Goal: Information Seeking & Learning: Learn about a topic

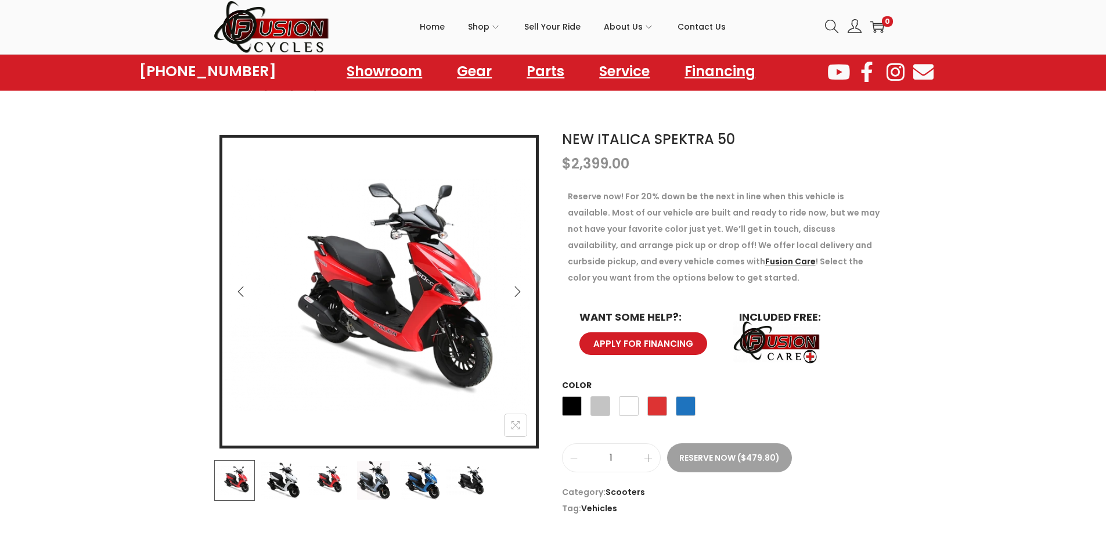
scroll to position [58, 0]
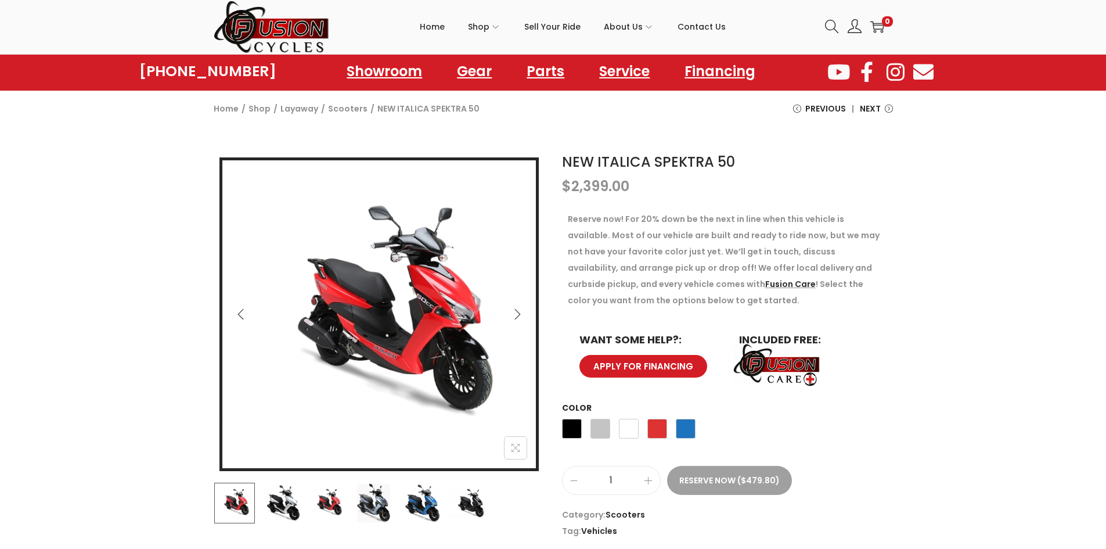
click at [475, 508] on img at bounding box center [466, 503] width 41 height 41
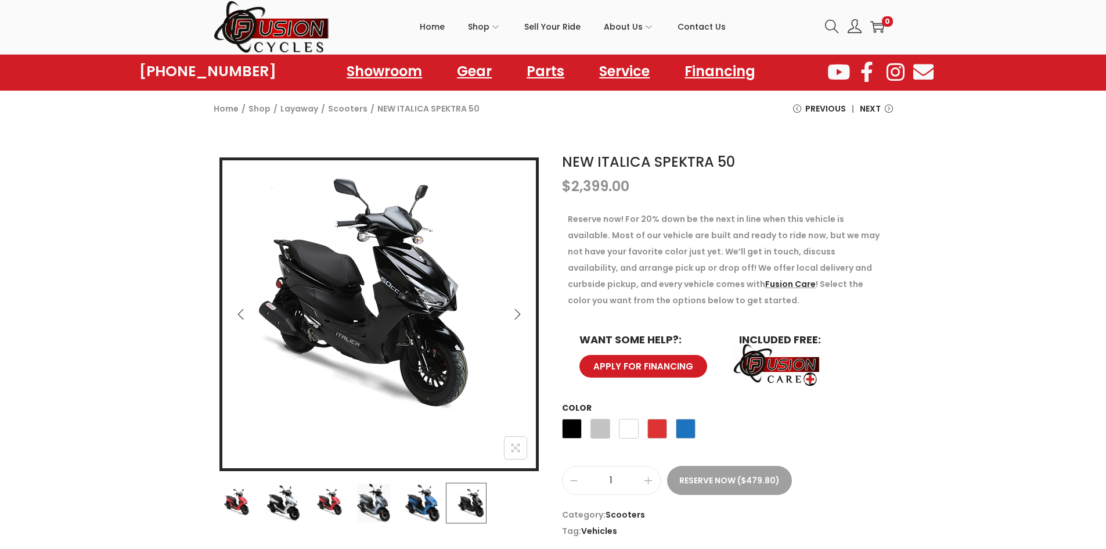
click at [432, 310] on img at bounding box center [364, 293] width 401 height 267
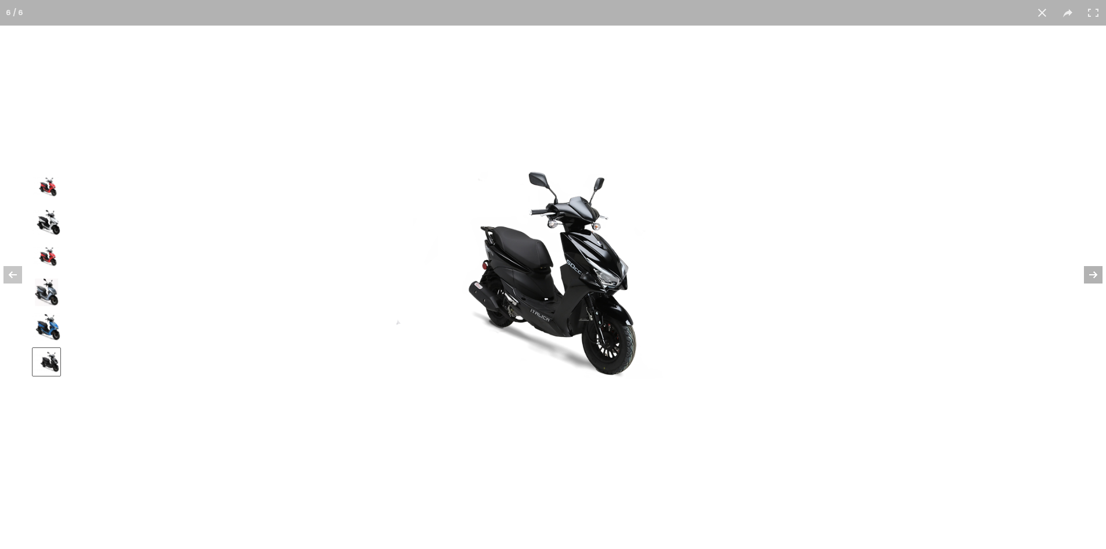
click at [1091, 275] on button at bounding box center [1086, 275] width 41 height 58
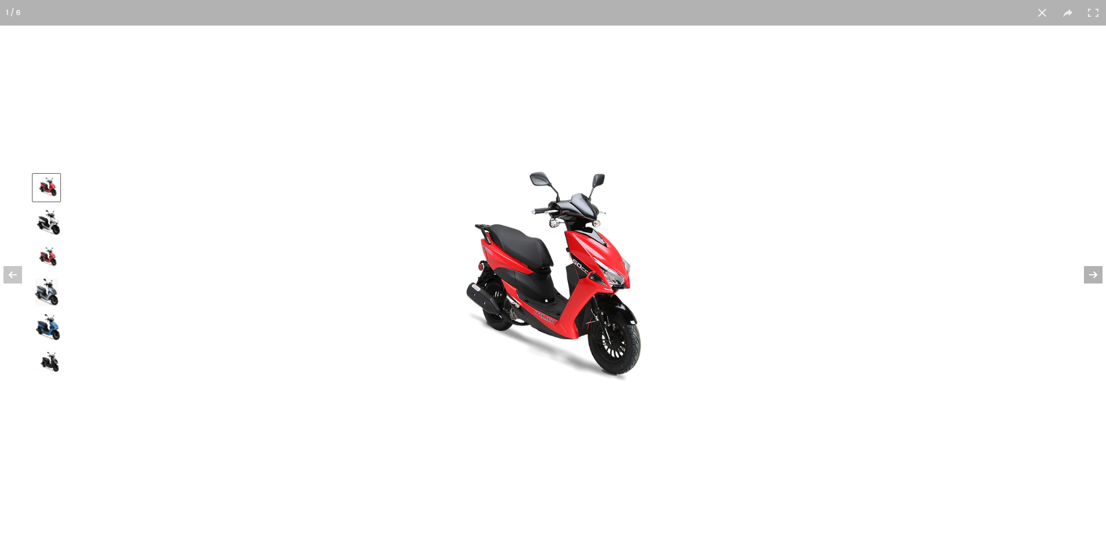
click at [1091, 275] on button at bounding box center [1086, 275] width 41 height 58
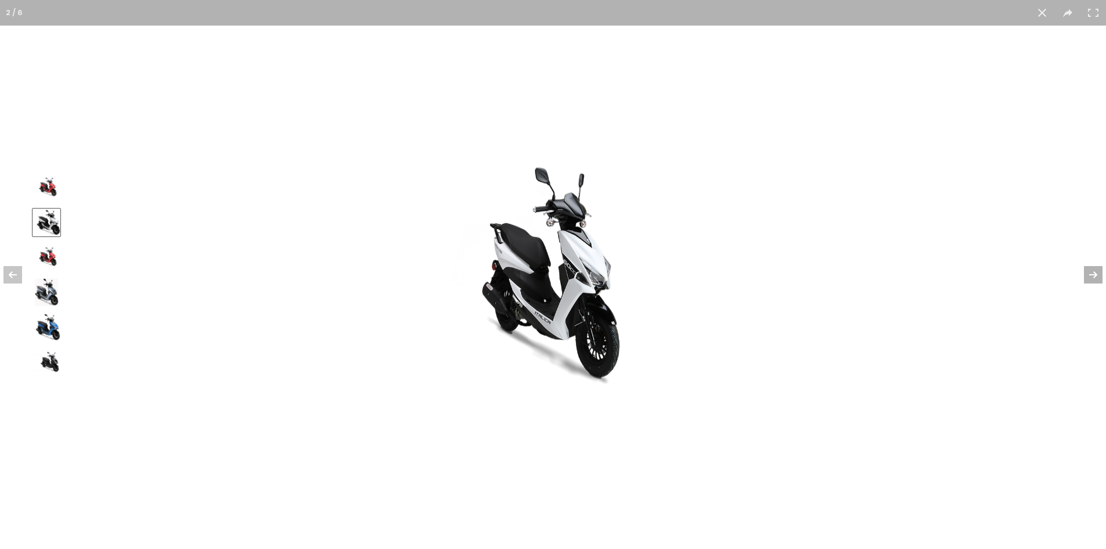
click at [1091, 275] on button at bounding box center [1086, 275] width 41 height 58
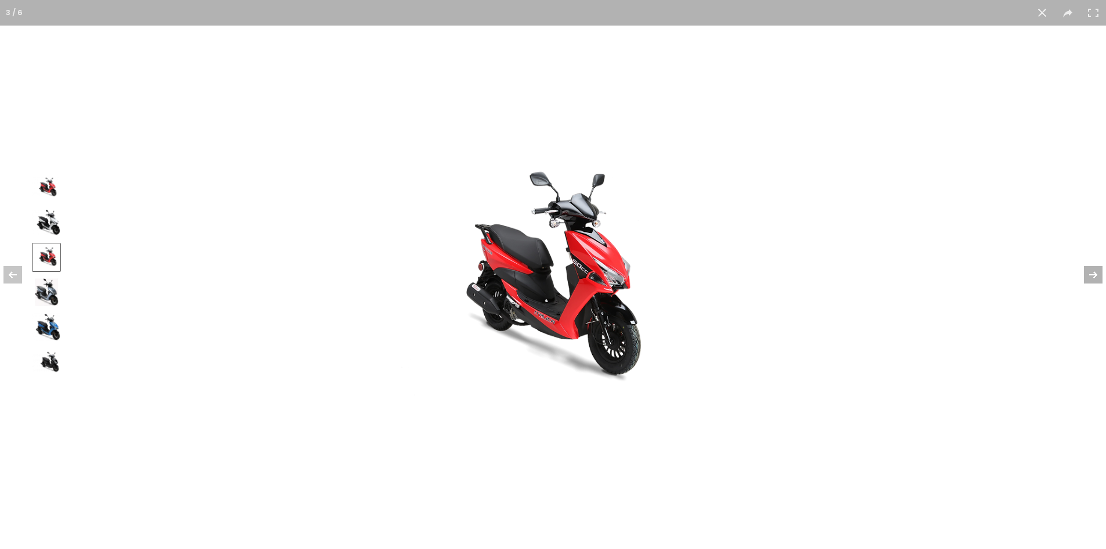
click at [1091, 275] on button at bounding box center [1086, 275] width 41 height 58
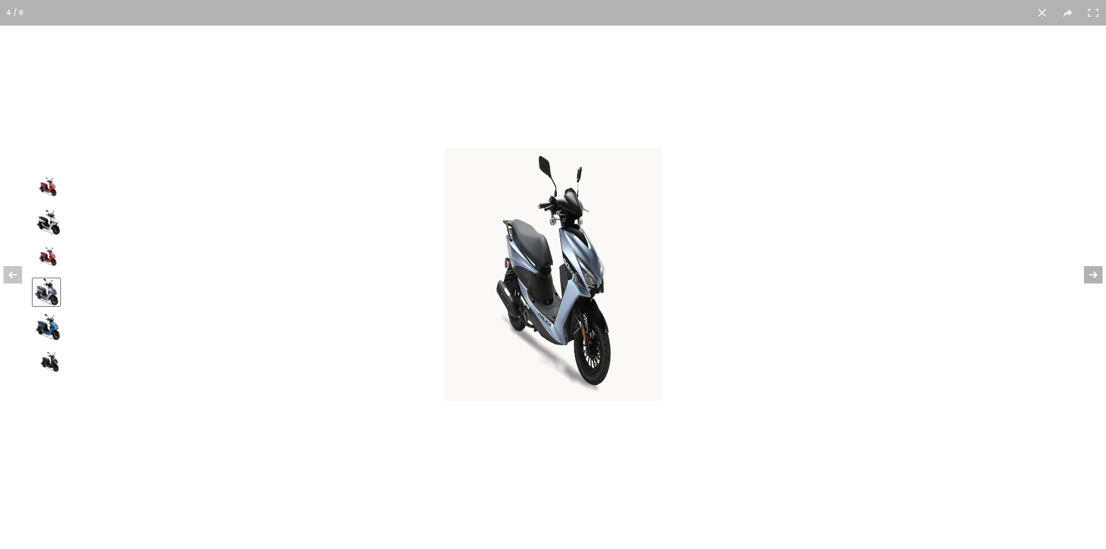
click at [1091, 275] on button at bounding box center [1086, 275] width 41 height 58
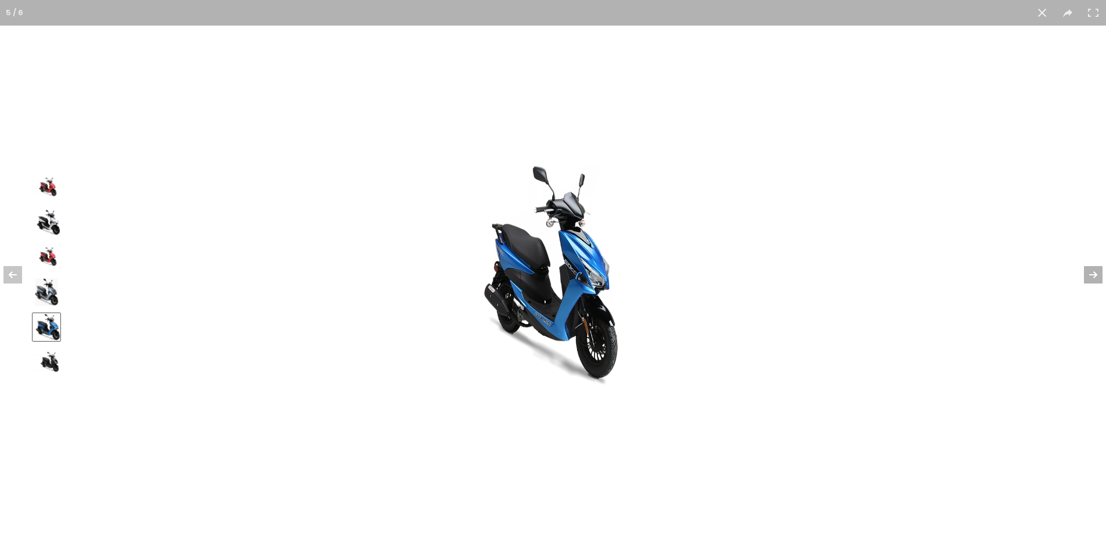
click at [1091, 275] on button at bounding box center [1086, 275] width 41 height 58
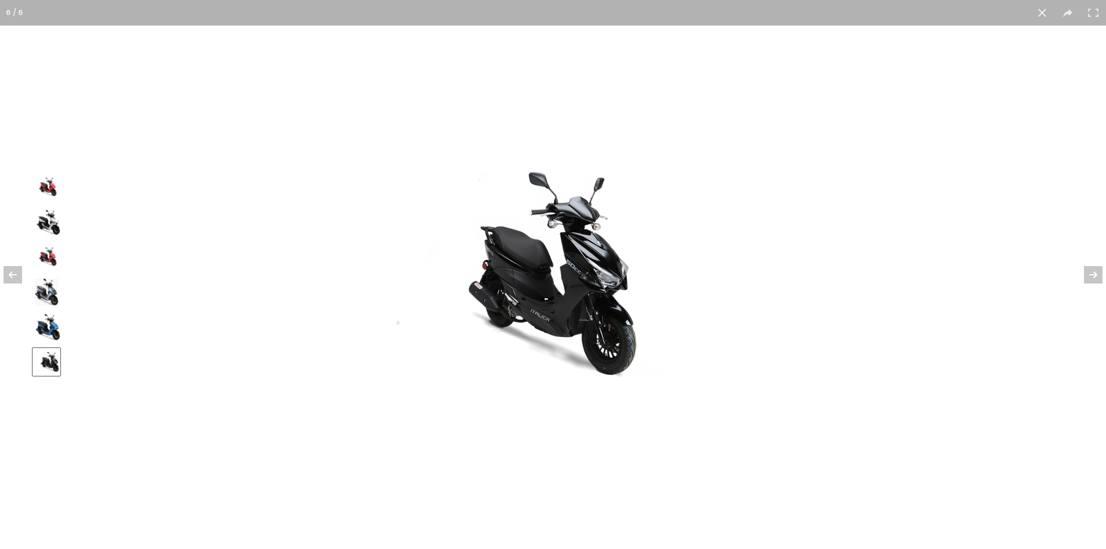
click at [688, 286] on img at bounding box center [553, 275] width 321 height 238
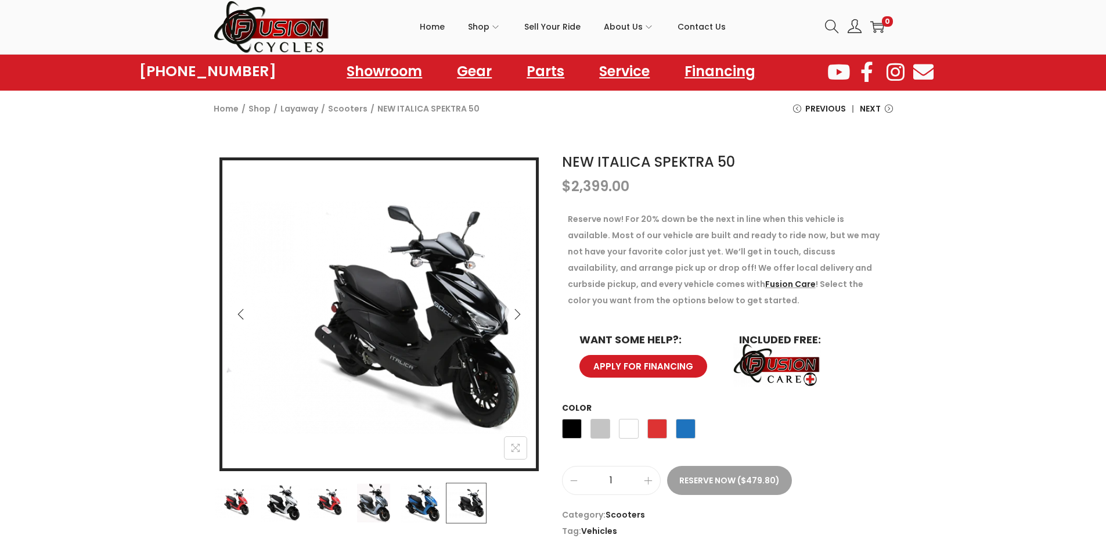
click at [363, 272] on img at bounding box center [383, 293] width 401 height 267
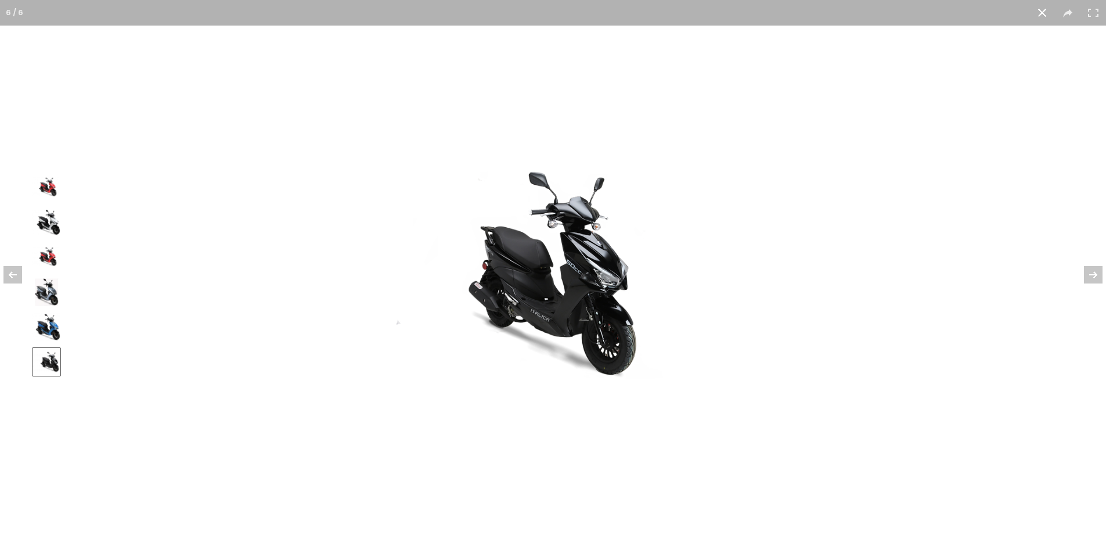
click at [363, 272] on div at bounding box center [553, 274] width 1106 height 549
